Goal: Obtain resource: Download file/media

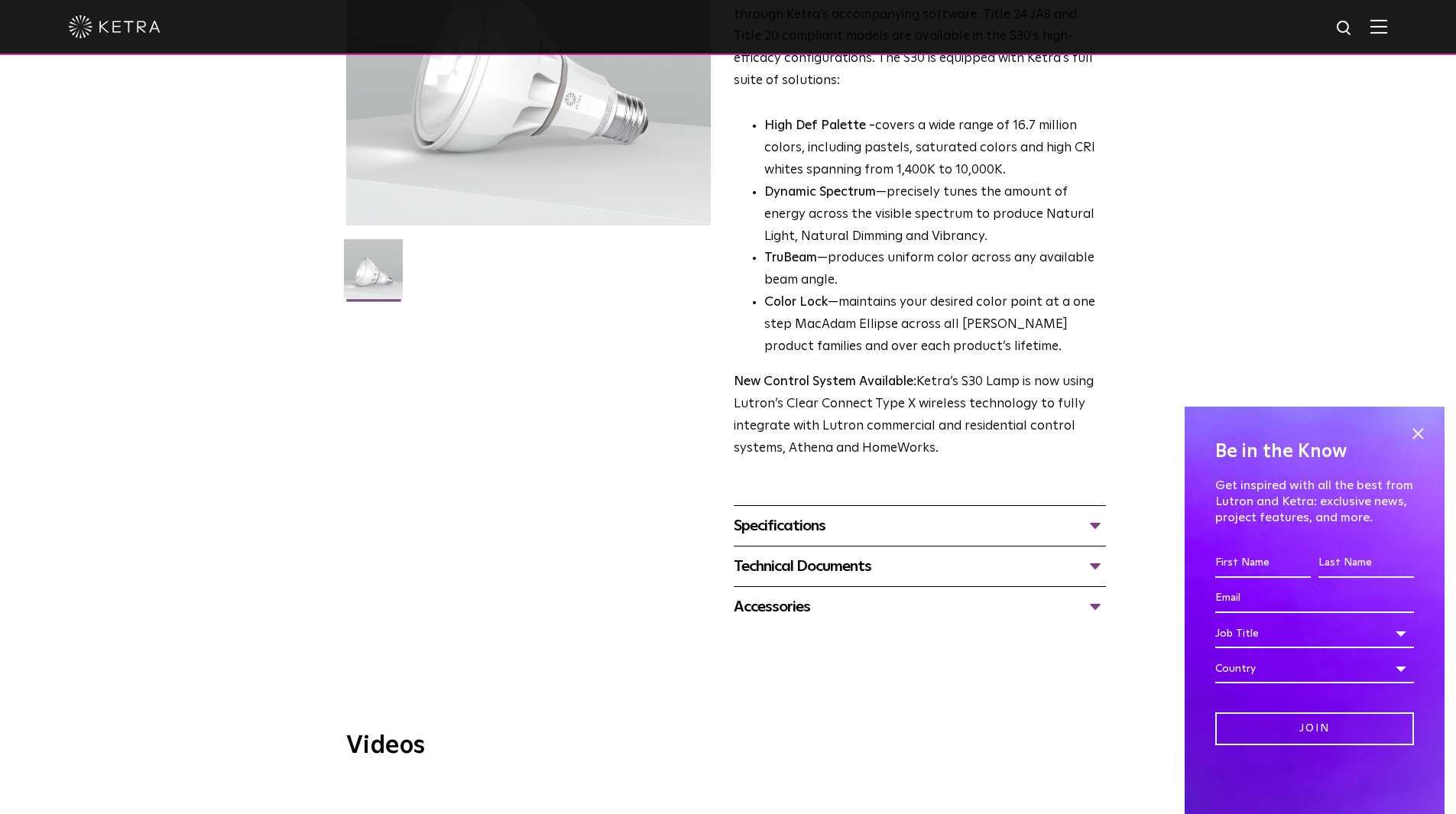
scroll to position [253, 0]
click at [906, 562] on div "Technical Documents" at bounding box center [920, 564] width 372 height 24
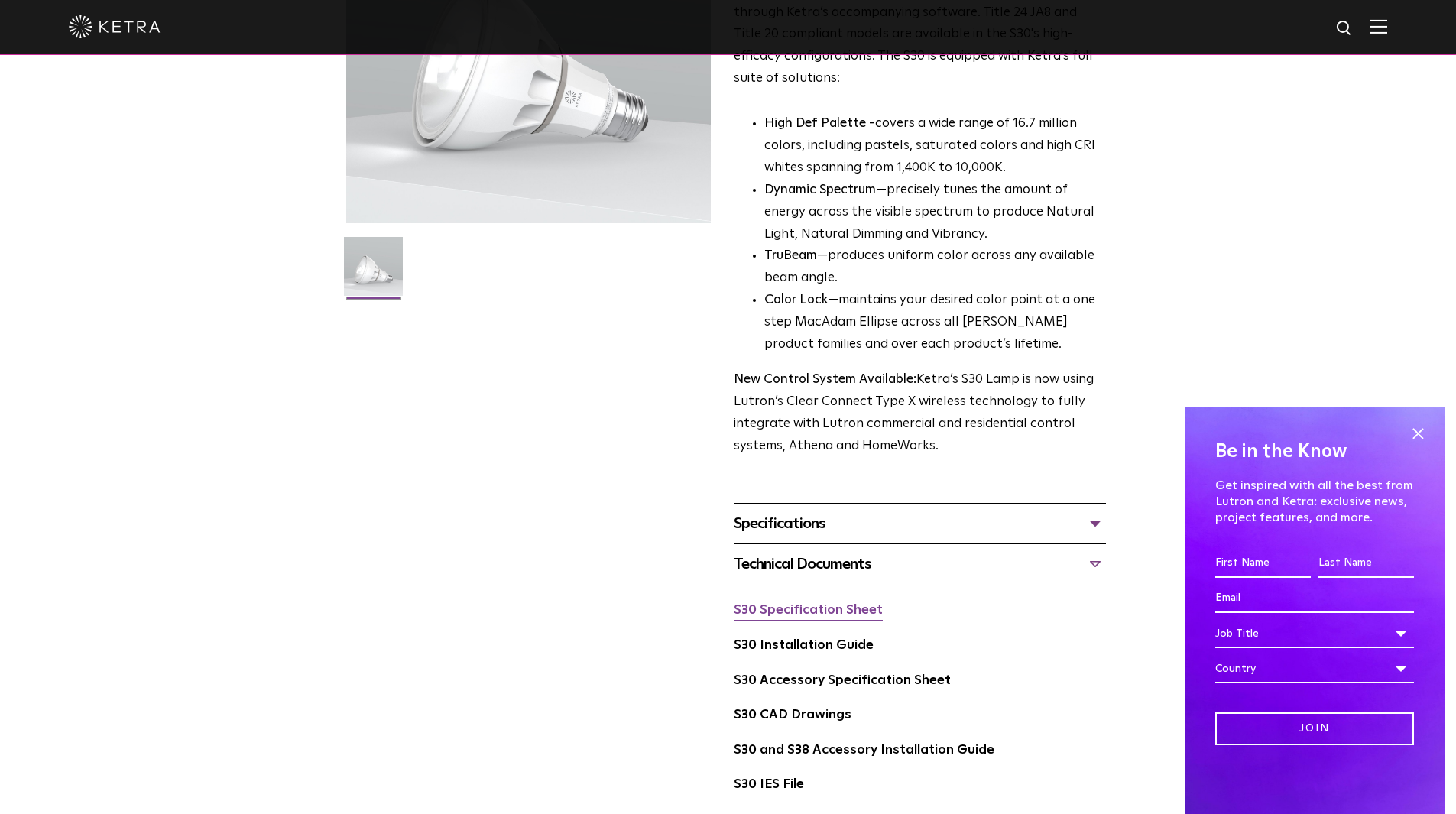
click at [841, 615] on link "S30 Specification Sheet" at bounding box center [809, 610] width 149 height 13
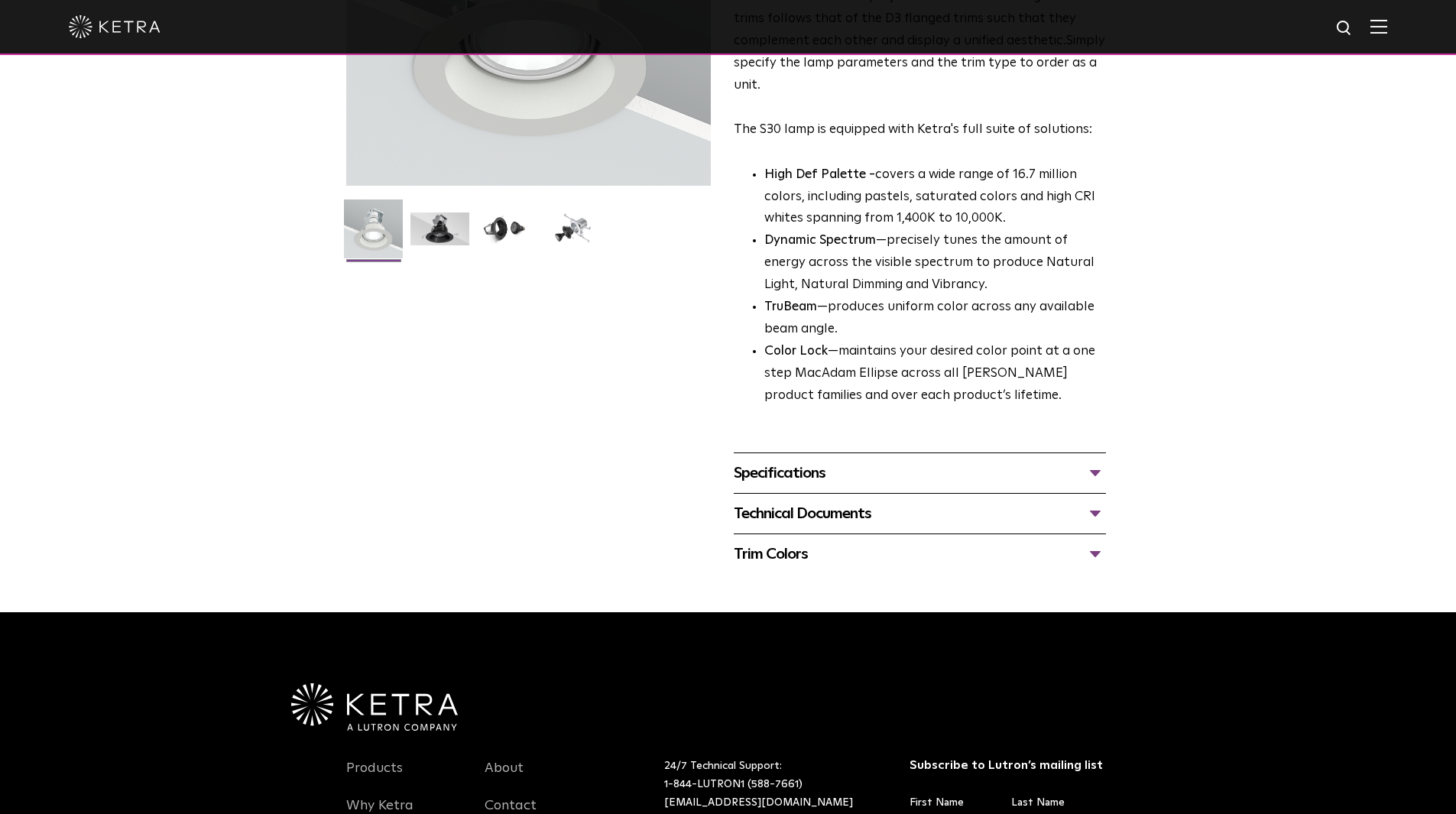
scroll to position [314, 0]
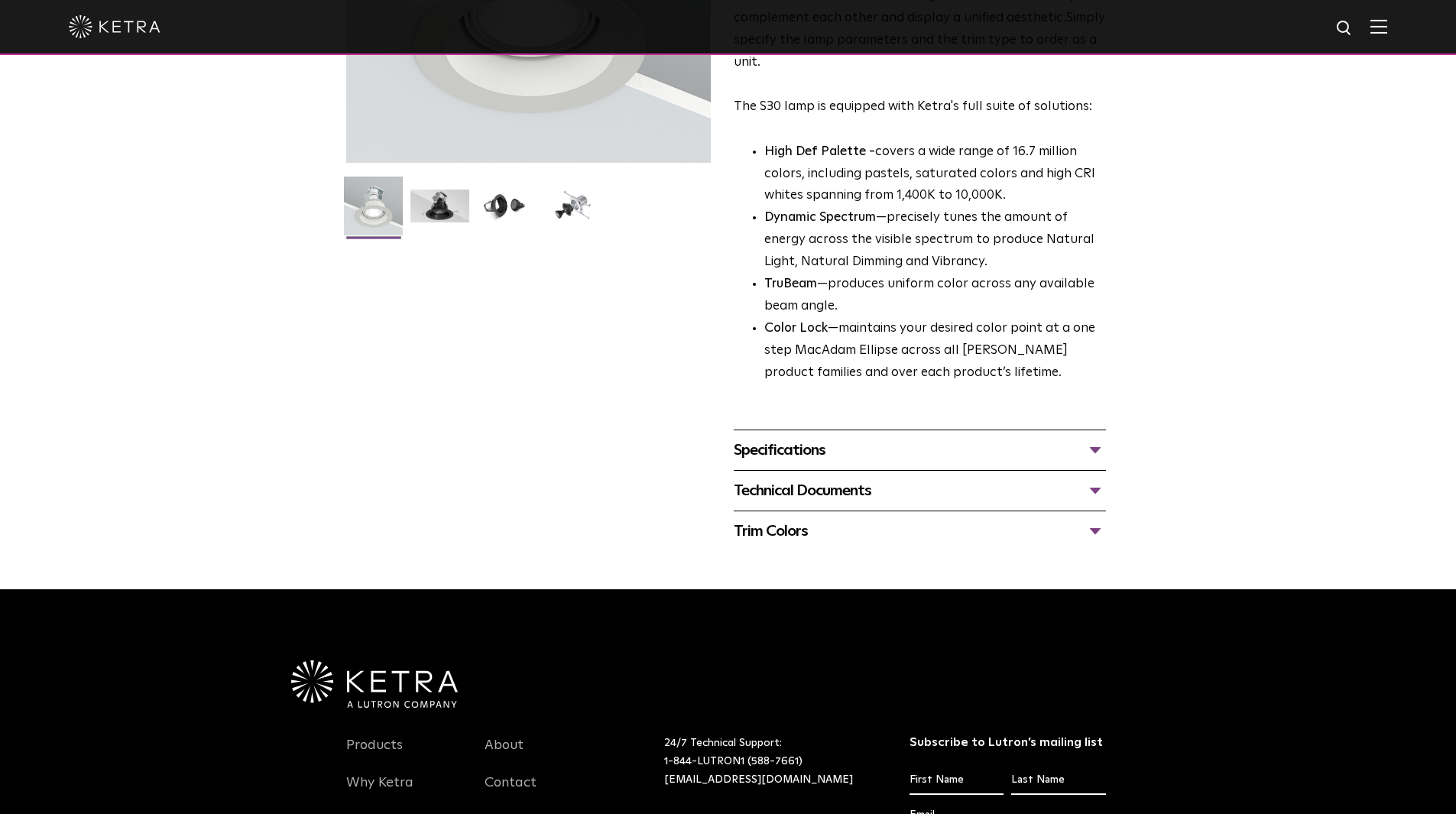
click at [948, 465] on div "Specifications LUMEN OUTPUTS 800 Beam Angles 15, 25, 40, 60, 90 CONTROL Lutron …" at bounding box center [920, 449] width 372 height 41
click at [956, 493] on div "Technical Documents" at bounding box center [920, 491] width 372 height 24
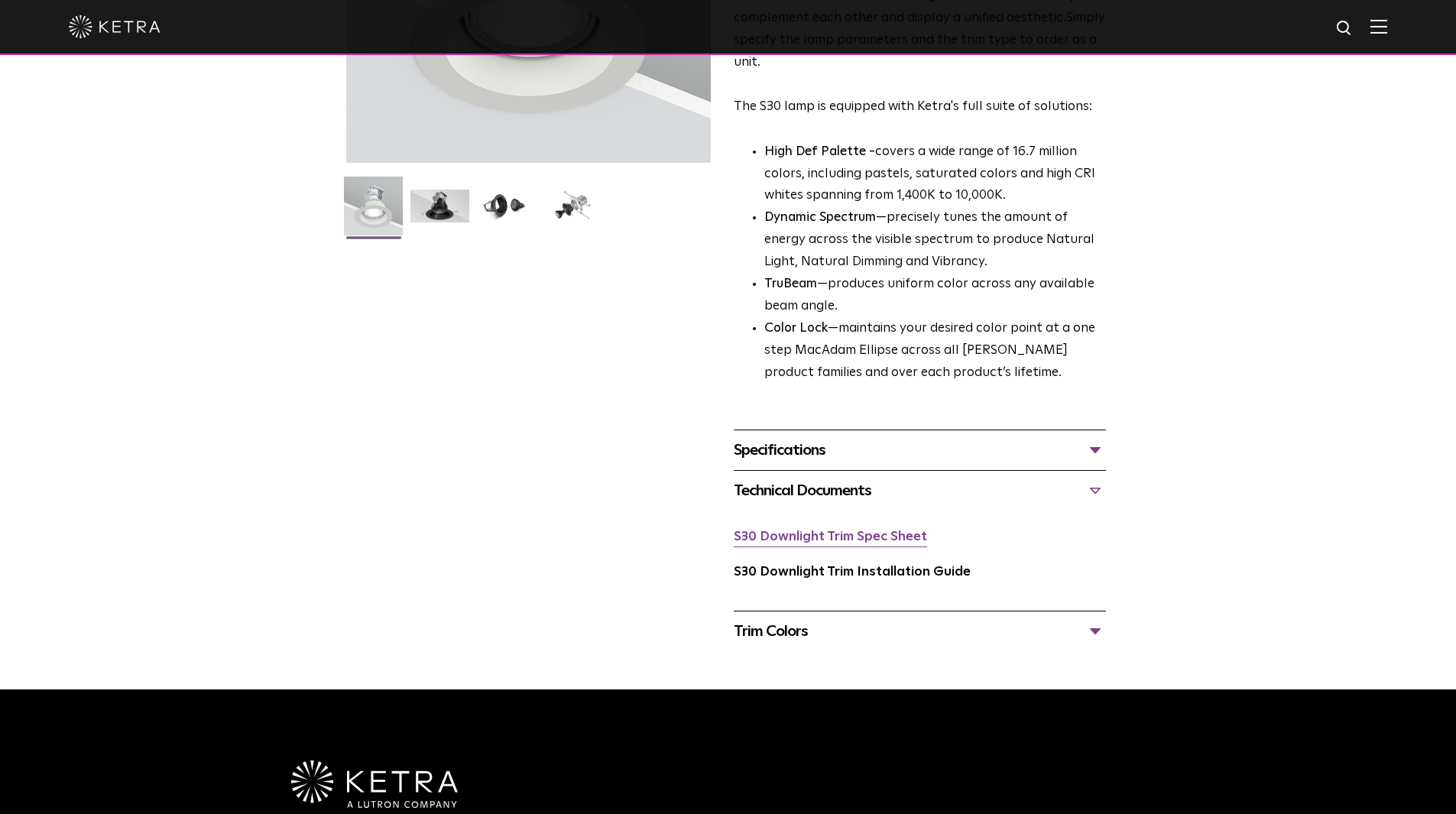
click at [815, 538] on link "S30 Downlight Trim Spec Sheet" at bounding box center [831, 537] width 194 height 13
